Goal: Check status

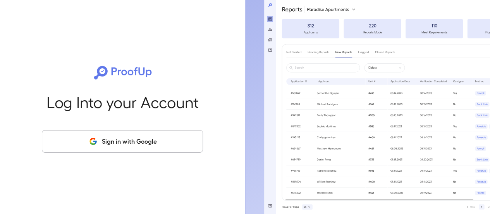
click at [101, 141] on button "Sign in with Google" at bounding box center [122, 141] width 161 height 22
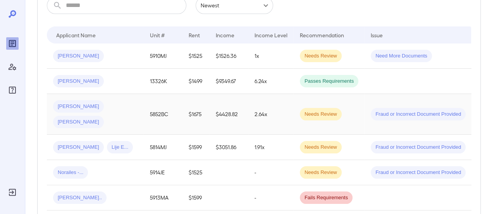
scroll to position [155, 0]
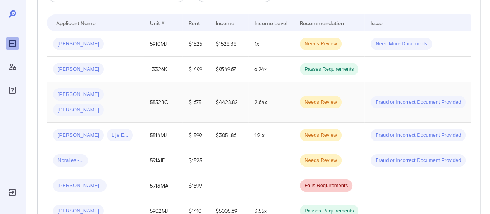
click at [67, 93] on span "[PERSON_NAME]" at bounding box center [78, 94] width 51 height 7
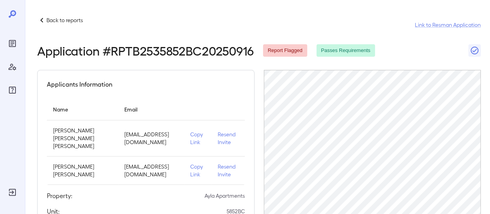
drag, startPoint x: 344, startPoint y: 39, endPoint x: 345, endPoint y: 52, distance: 12.8
click at [344, 40] on header "Back to reports Link to Resman Application Application # RPTB2535852BC20250916 …" at bounding box center [259, 36] width 444 height 42
click at [345, 52] on span "Passes Requirements" at bounding box center [346, 50] width 59 height 7
